Goal: Information Seeking & Learning: Check status

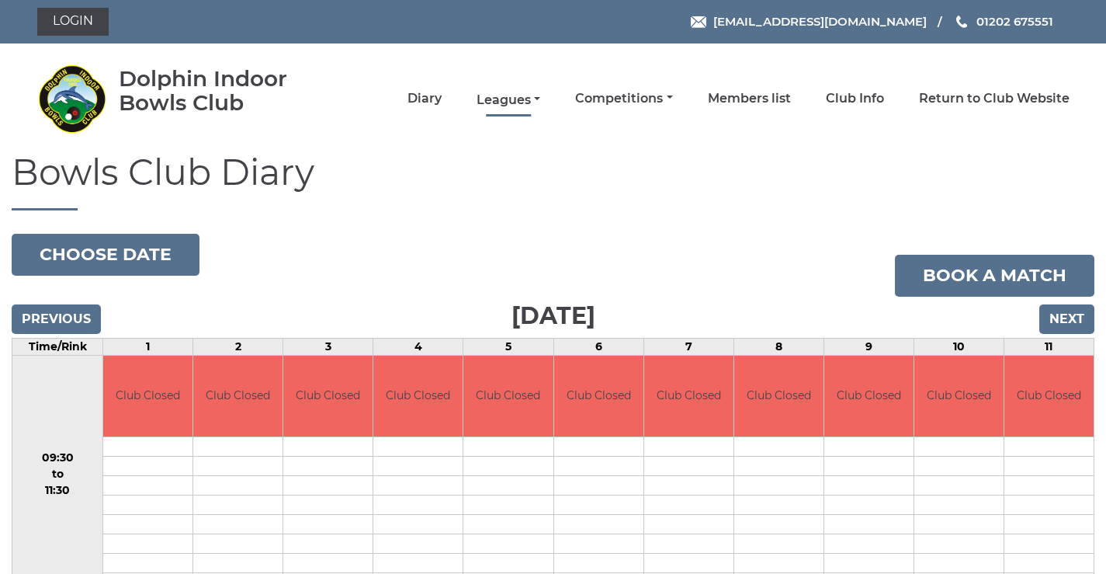
click at [512, 97] on link "Leagues" at bounding box center [509, 100] width 64 height 17
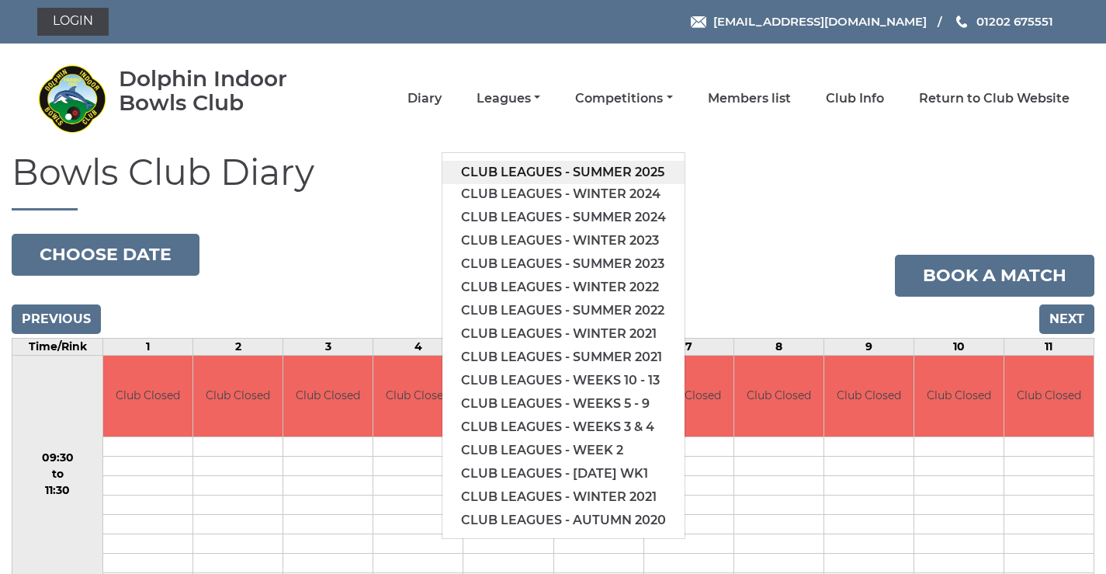
click at [515, 174] on link "Club leagues - Summer 2025" at bounding box center [564, 172] width 242 height 23
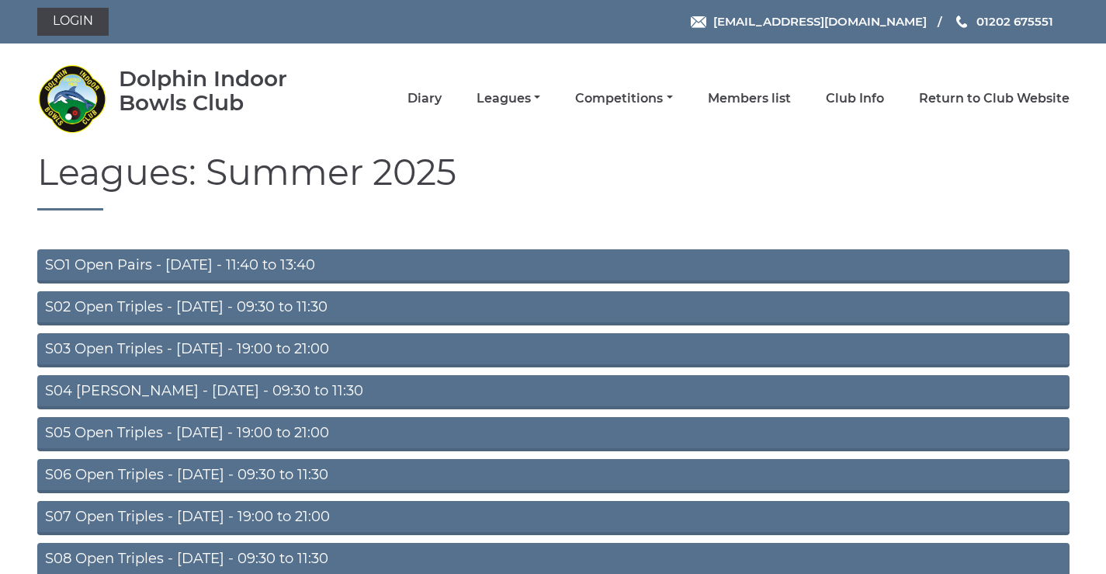
scroll to position [123, 0]
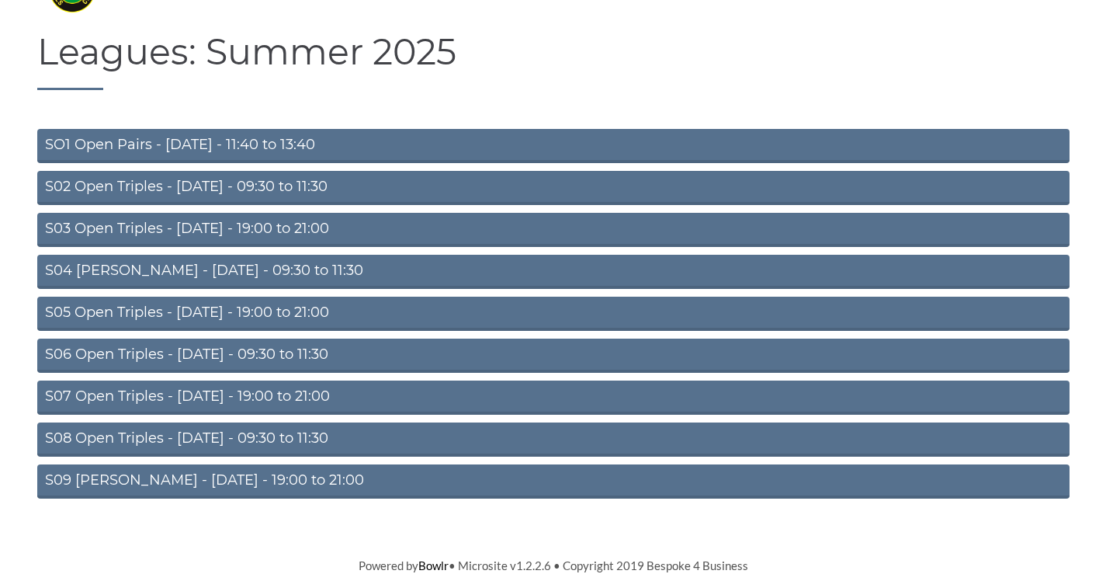
click at [214, 476] on link "S09 [PERSON_NAME] - [DATE] - 19:00 to 21:00" at bounding box center [553, 481] width 1033 height 34
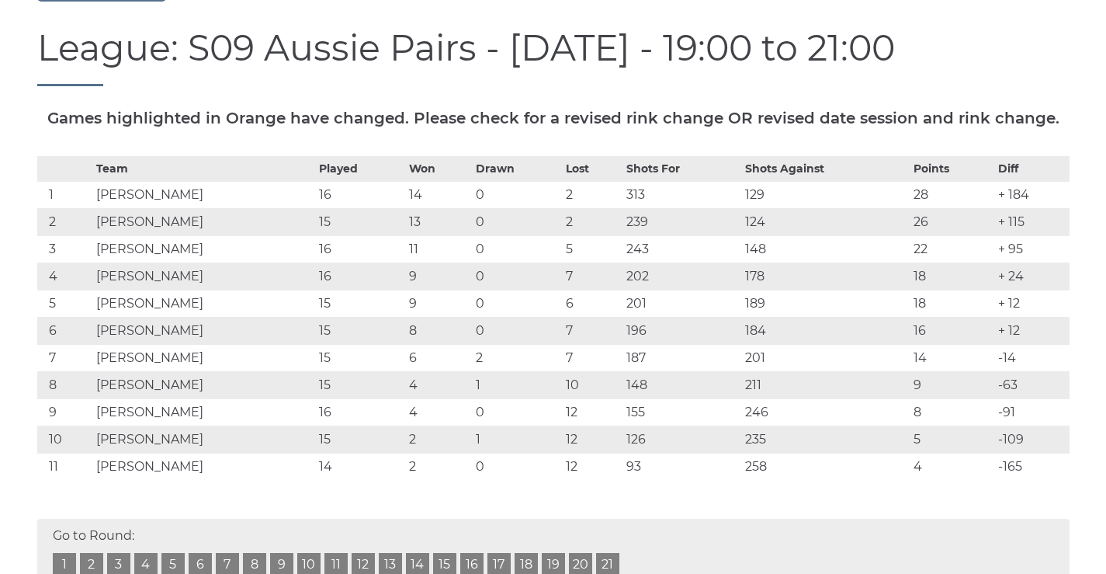
scroll to position [363, 0]
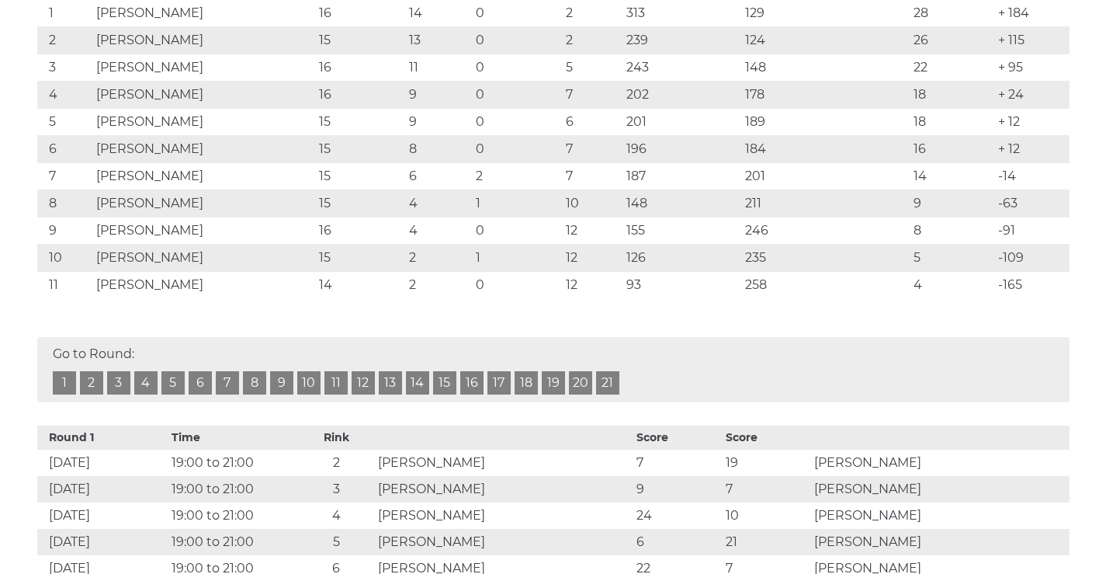
click at [471, 394] on link "16" at bounding box center [471, 382] width 23 height 23
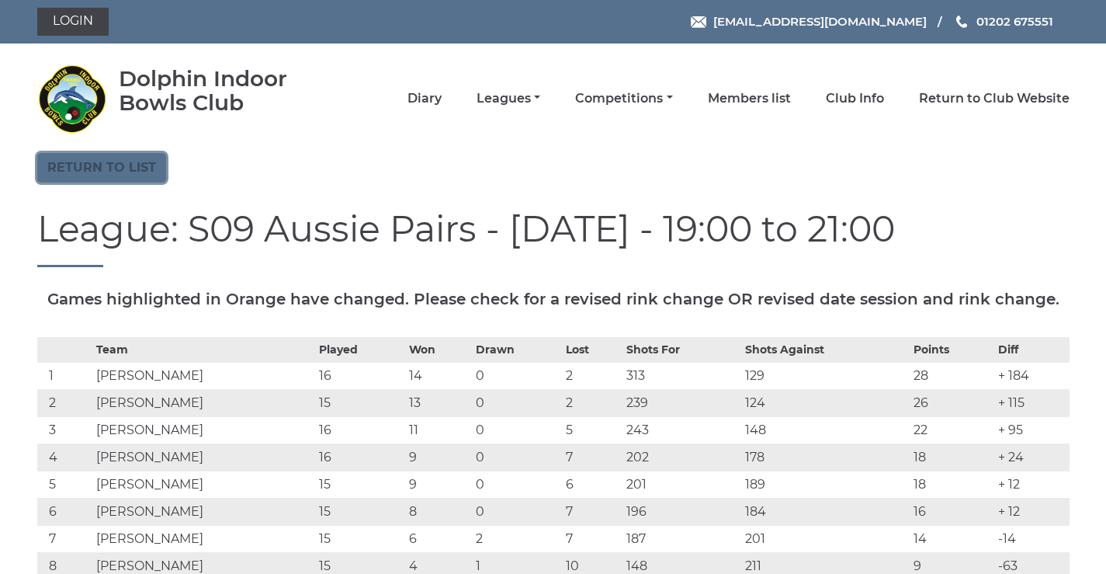
click at [115, 176] on link "Return to list" at bounding box center [101, 168] width 129 height 30
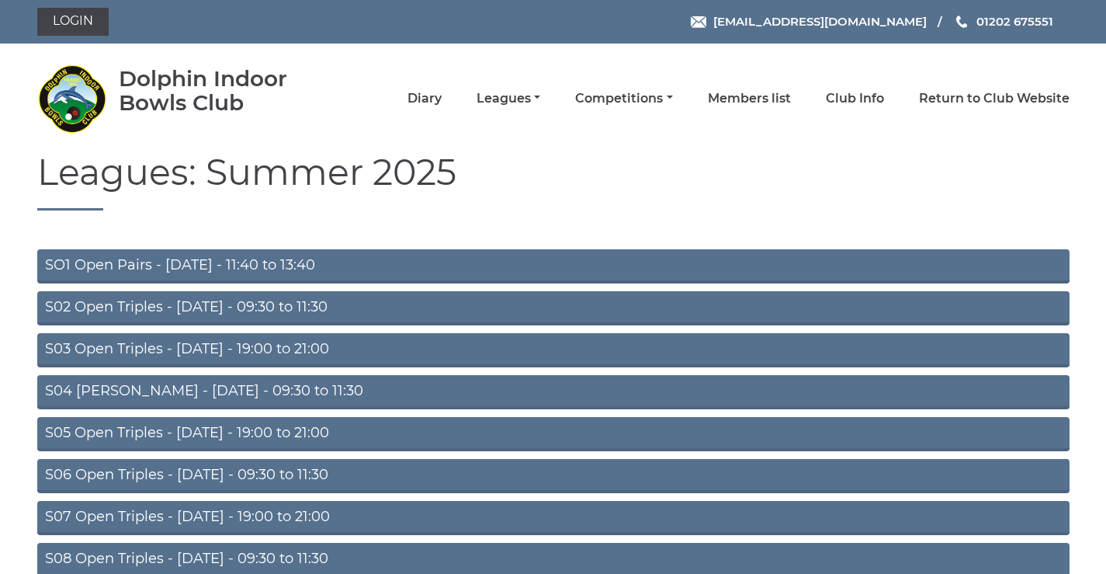
scroll to position [123, 0]
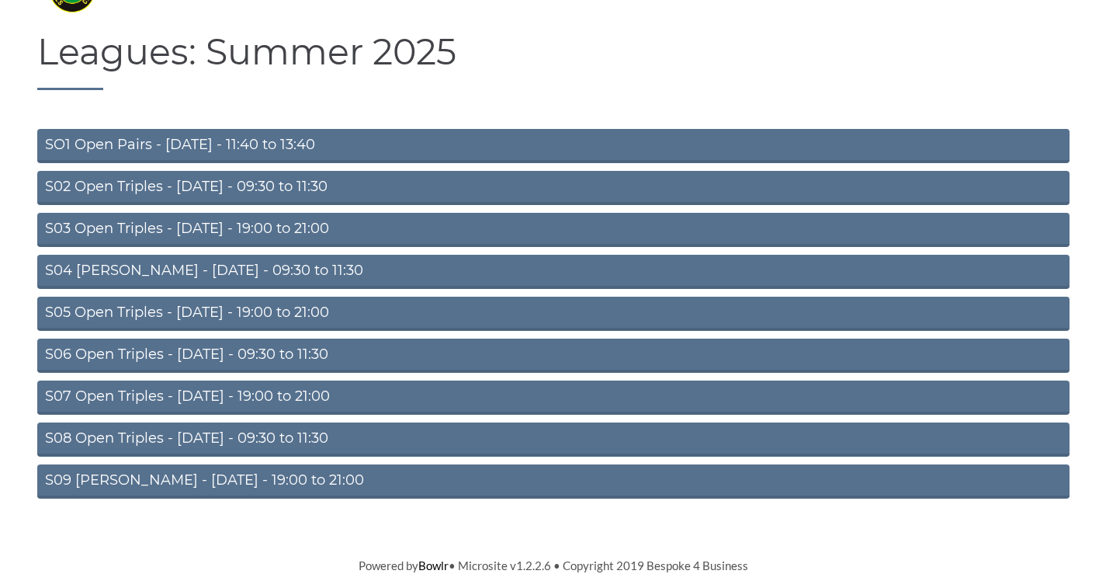
click at [207, 434] on link "S08 Open Triples - Friday - 09:30 to 11:30" at bounding box center [553, 439] width 1033 height 34
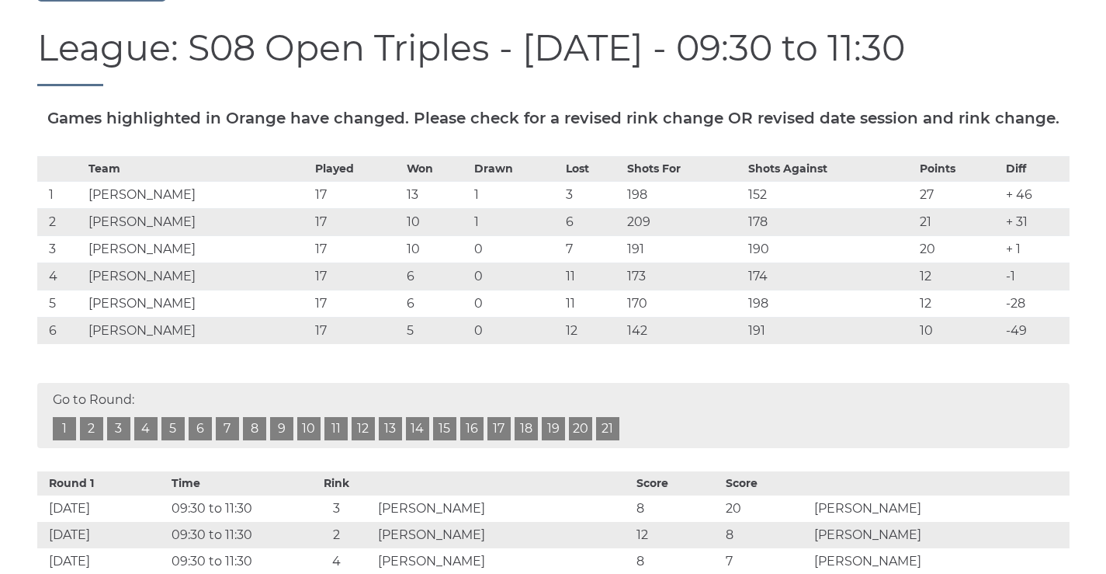
scroll to position [178, 0]
